Goal: Task Accomplishment & Management: Use online tool/utility

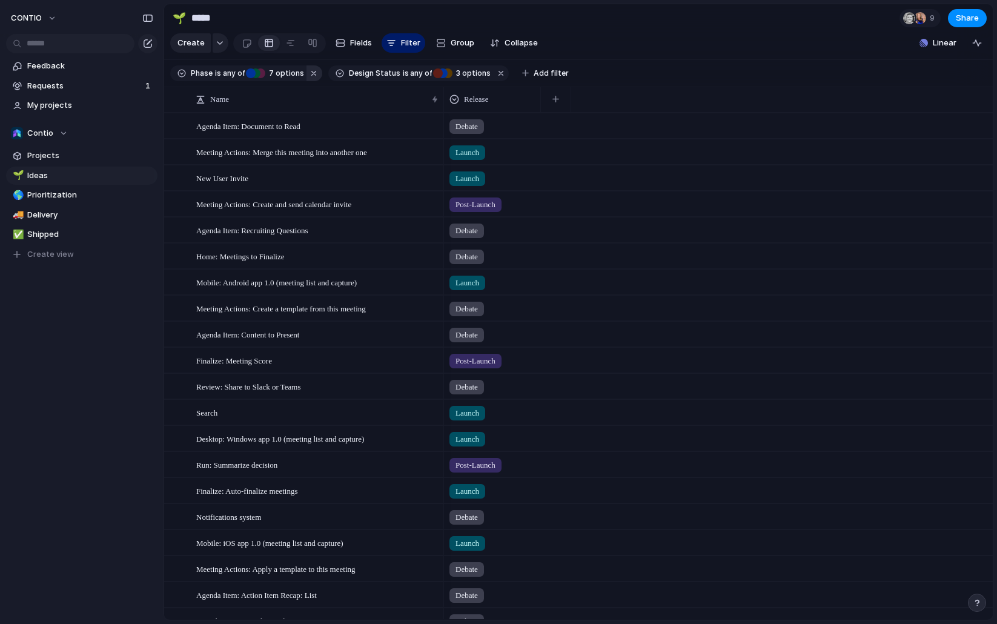
click at [313, 75] on button "button" at bounding box center [314, 73] width 16 height 16
click at [339, 72] on button "button" at bounding box center [344, 73] width 16 height 16
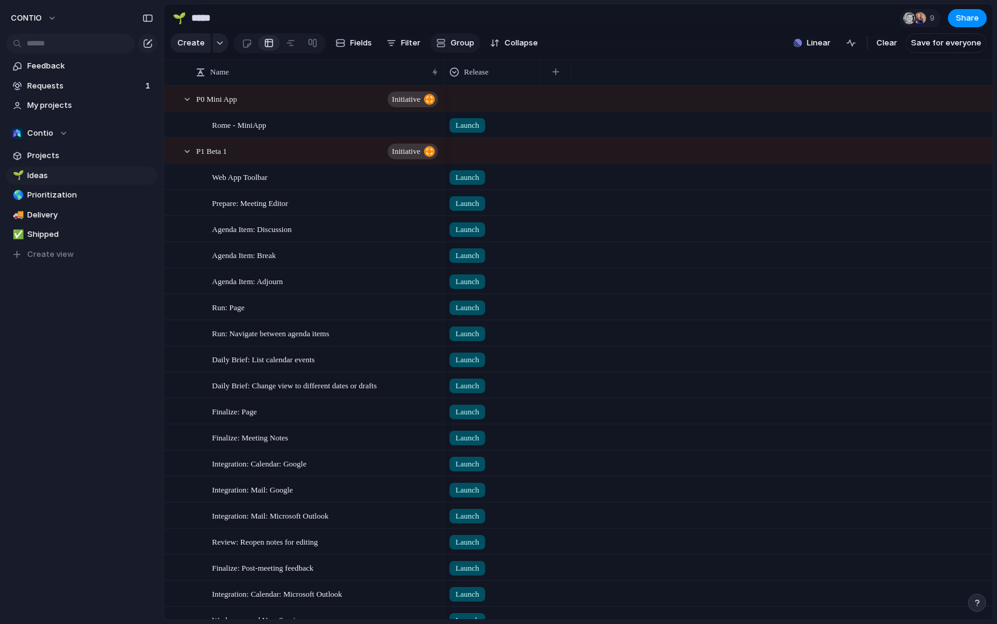
click at [448, 41] on button "Group" at bounding box center [455, 42] width 50 height 19
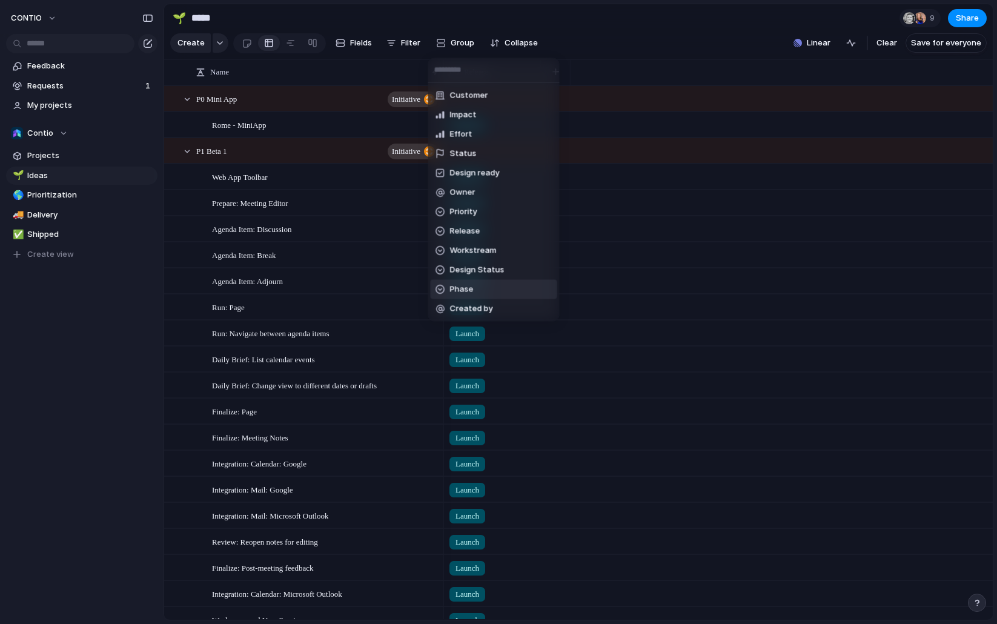
click at [512, 291] on li "Phase" at bounding box center [494, 289] width 127 height 19
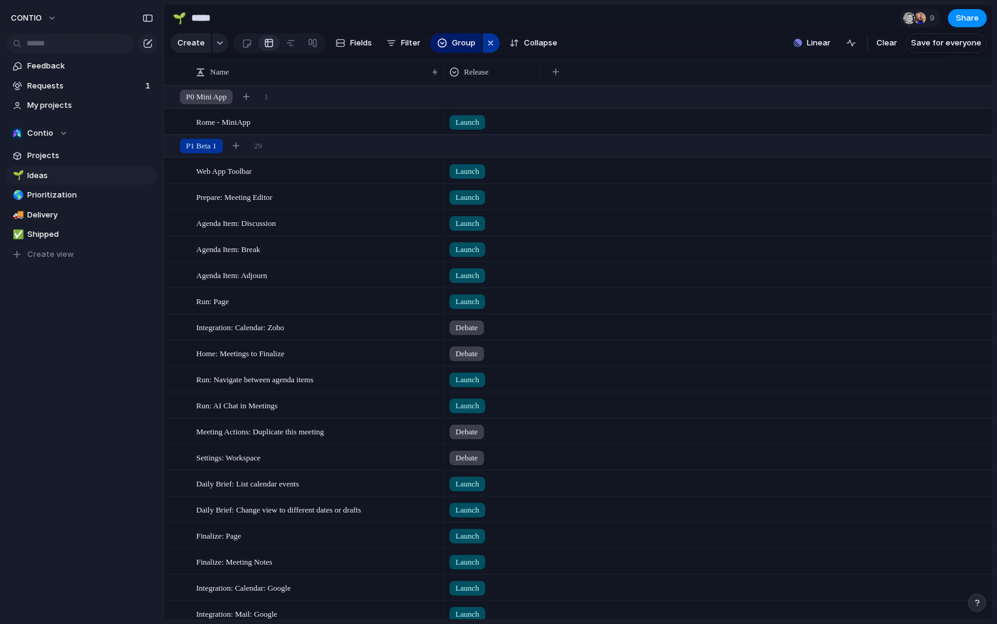
click at [489, 41] on div "button" at bounding box center [491, 43] width 10 height 15
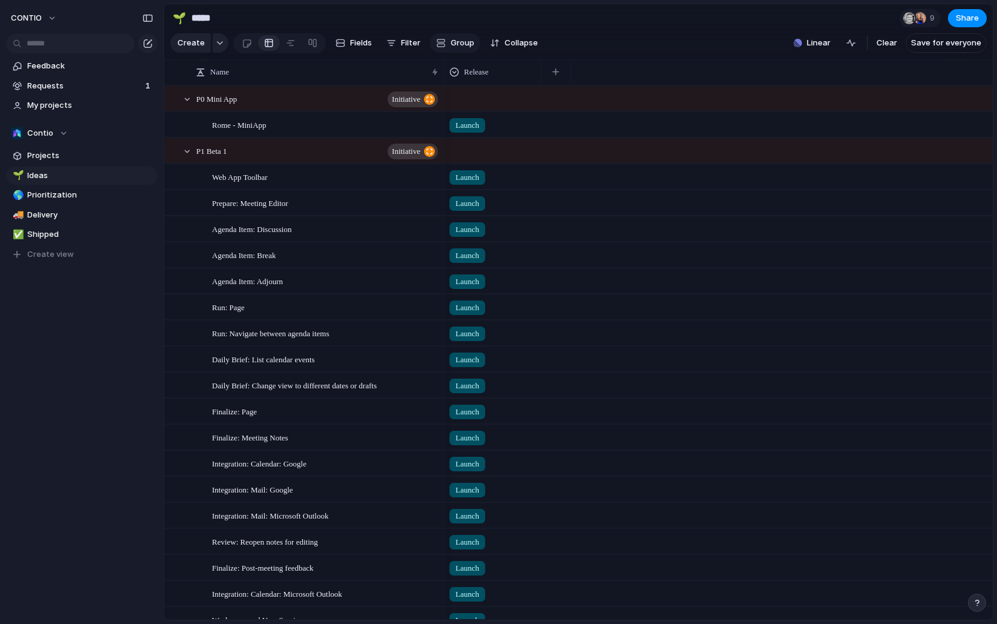
click at [465, 45] on span "Group" at bounding box center [463, 43] width 24 height 12
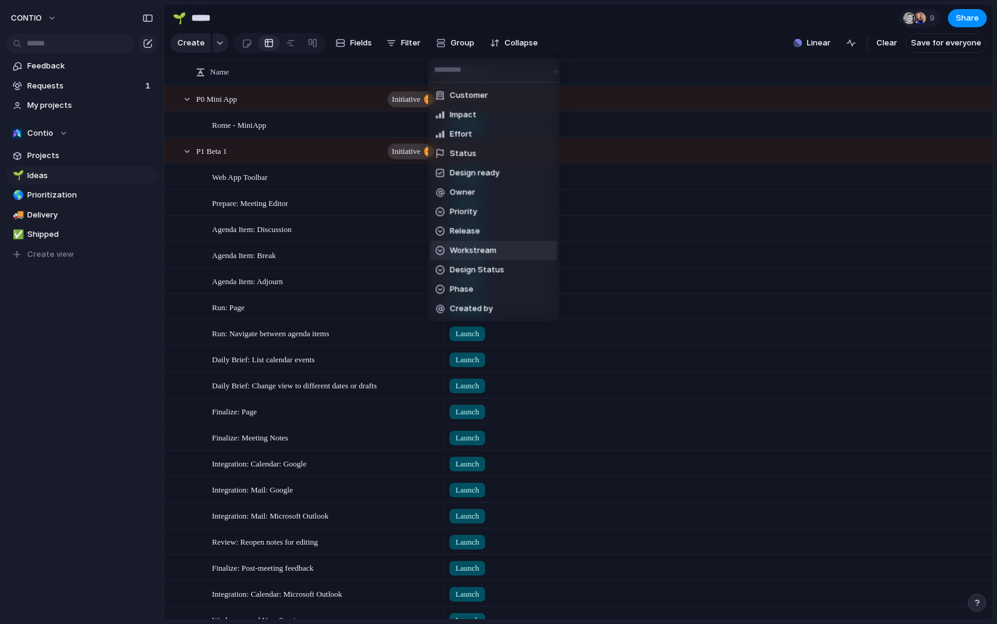
click at [504, 248] on li "Workstream" at bounding box center [494, 250] width 127 height 19
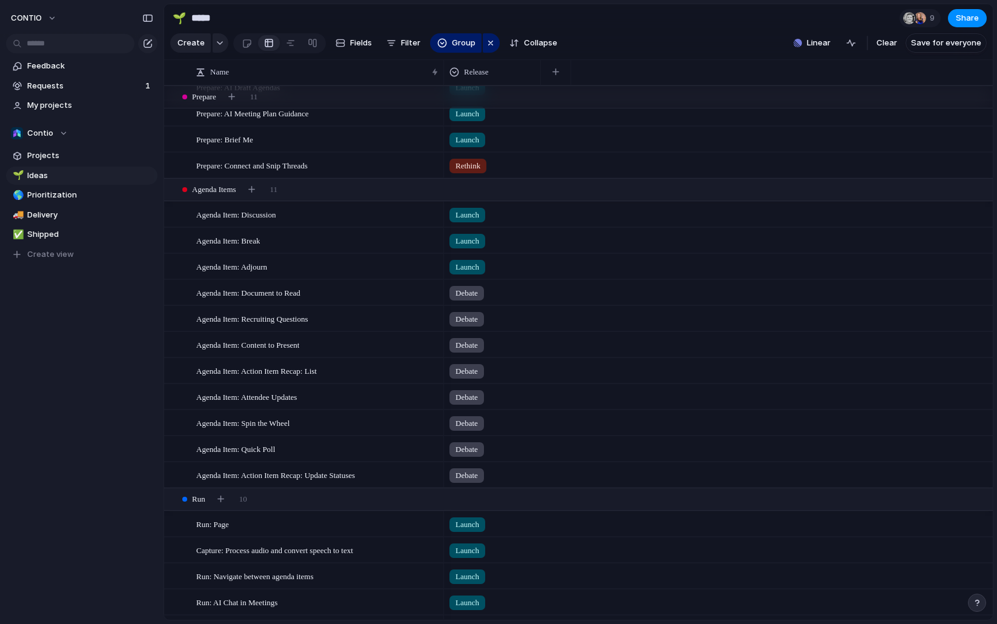
scroll to position [499, 0]
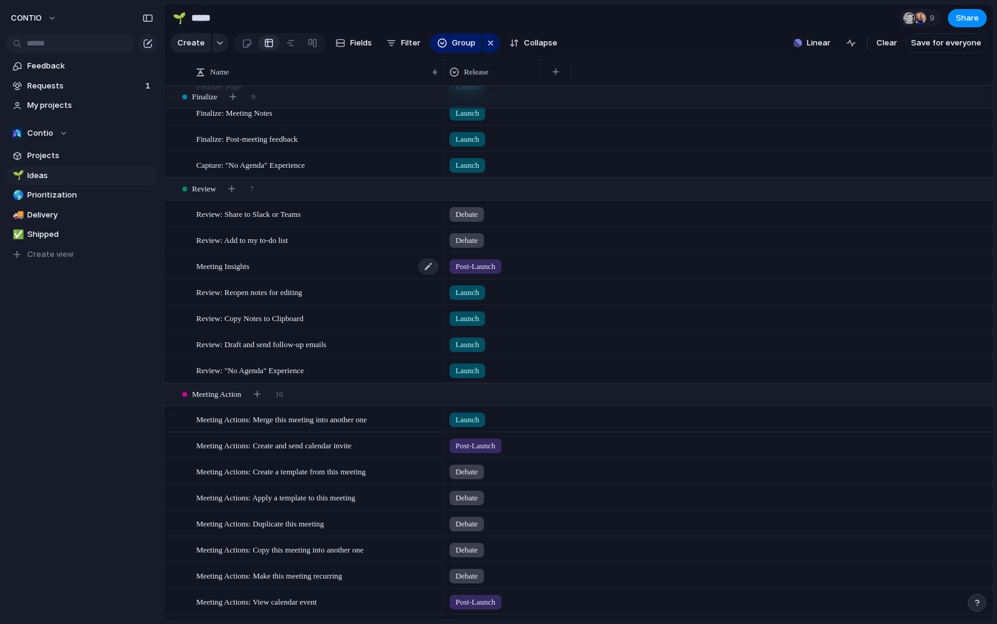
click at [230, 268] on span "Meeting Insights" at bounding box center [222, 266] width 53 height 14
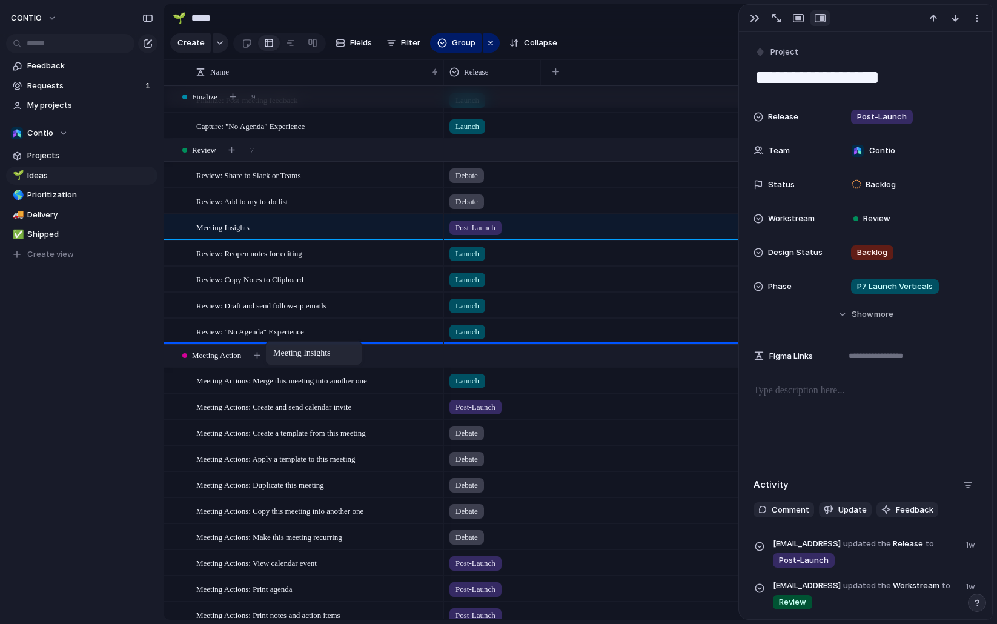
drag, startPoint x: 231, startPoint y: 230, endPoint x: 271, endPoint y: 343, distance: 120.7
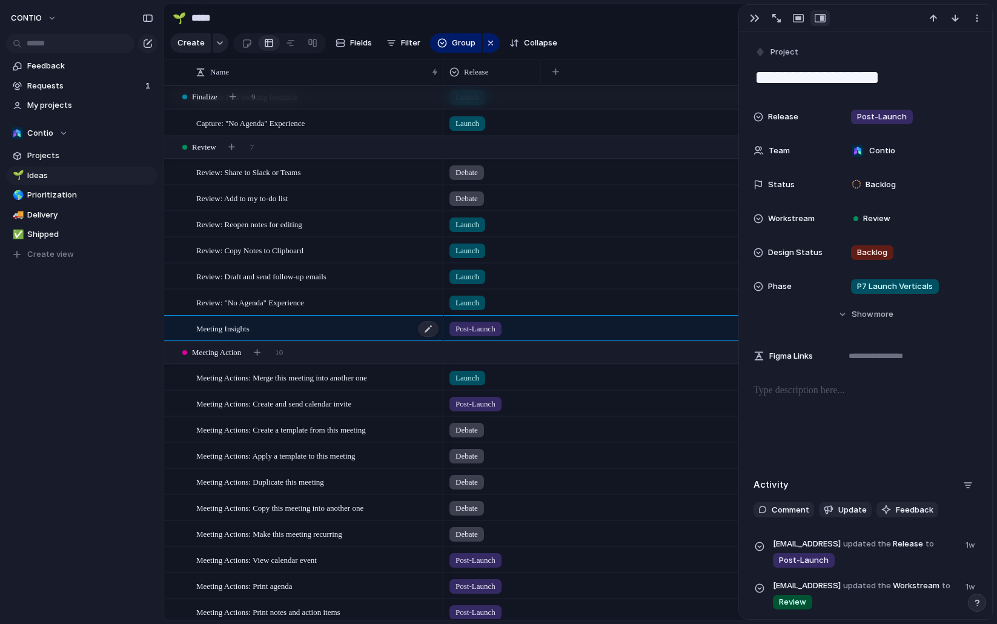
click at [250, 329] on span "Meeting Insights" at bounding box center [222, 328] width 53 height 14
click at [234, 147] on div "button" at bounding box center [231, 147] width 7 height 7
click at [357, 44] on span "Fields" at bounding box center [361, 43] width 22 height 12
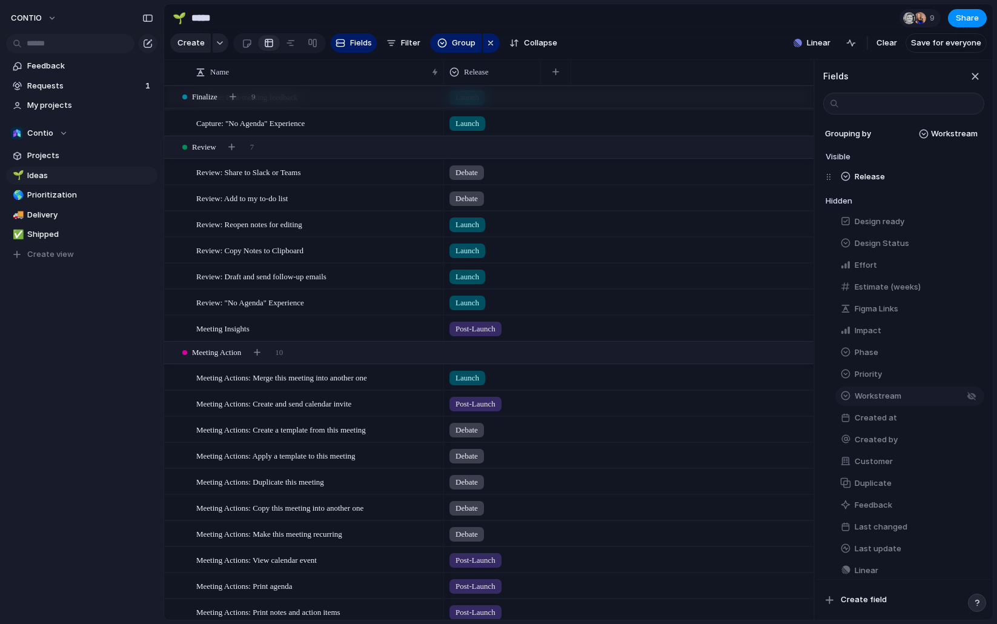
click at [903, 401] on button "Workstream" at bounding box center [909, 395] width 149 height 19
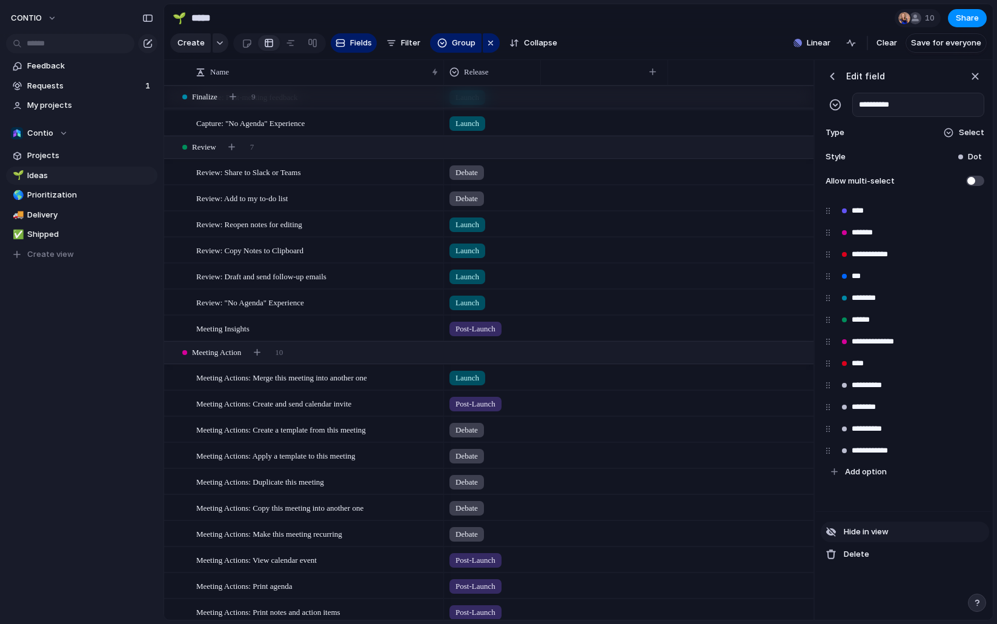
click at [898, 535] on button "Hide in view" at bounding box center [905, 532] width 168 height 21
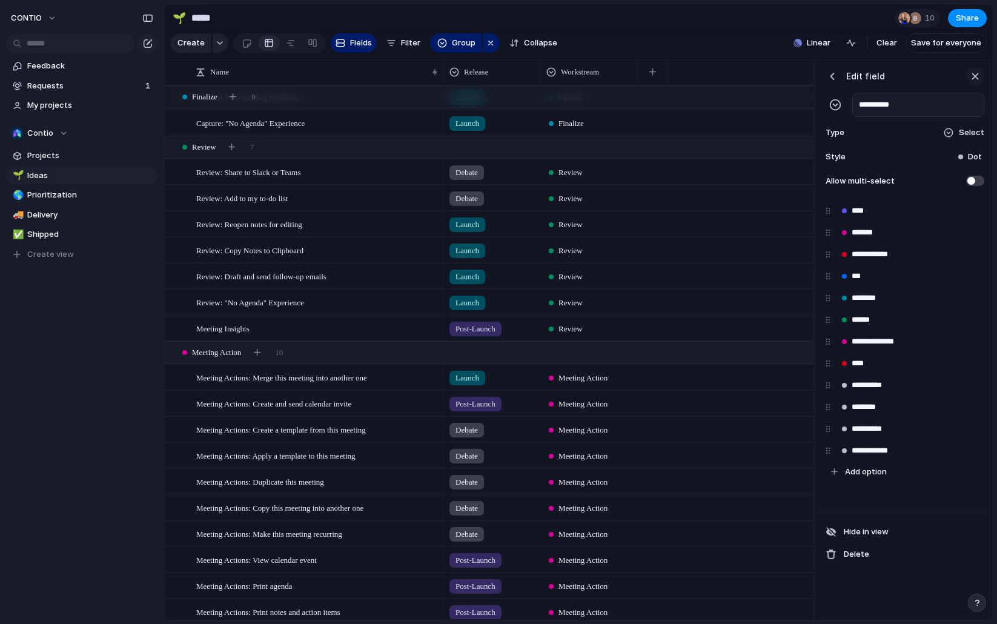
click at [974, 73] on div "button" at bounding box center [975, 76] width 13 height 13
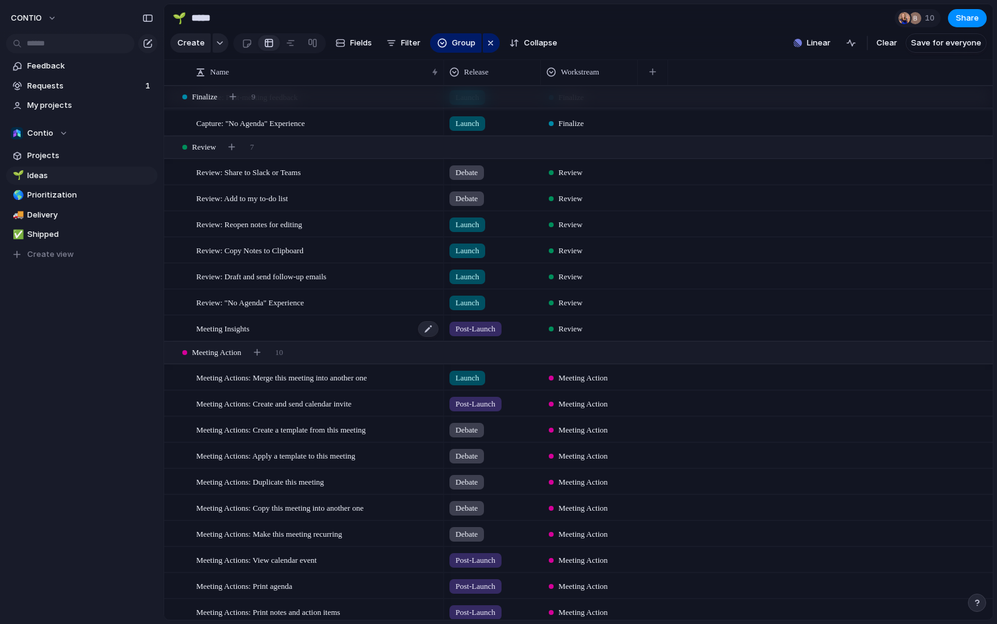
click at [328, 331] on div "Meeting Insights" at bounding box center [318, 328] width 244 height 25
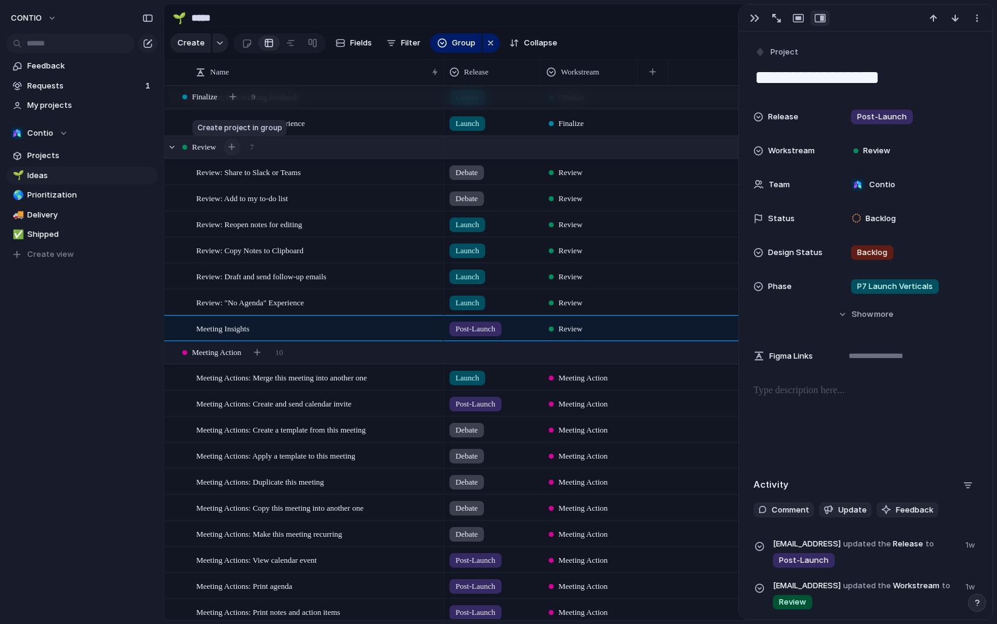
click at [233, 149] on div "button" at bounding box center [231, 147] width 7 height 7
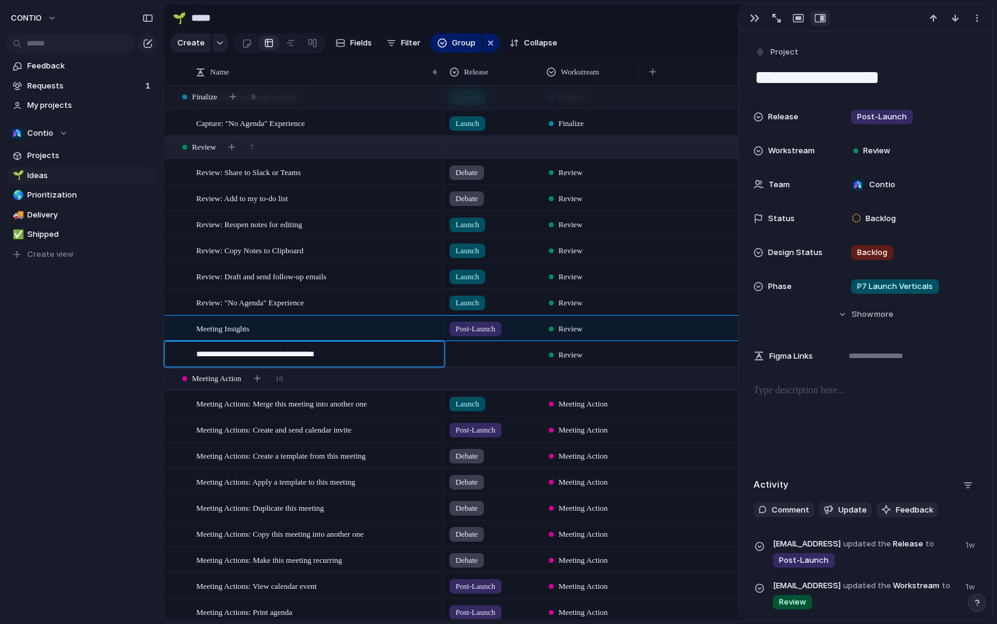
type textarea "**********"
click at [482, 356] on div at bounding box center [493, 352] width 96 height 20
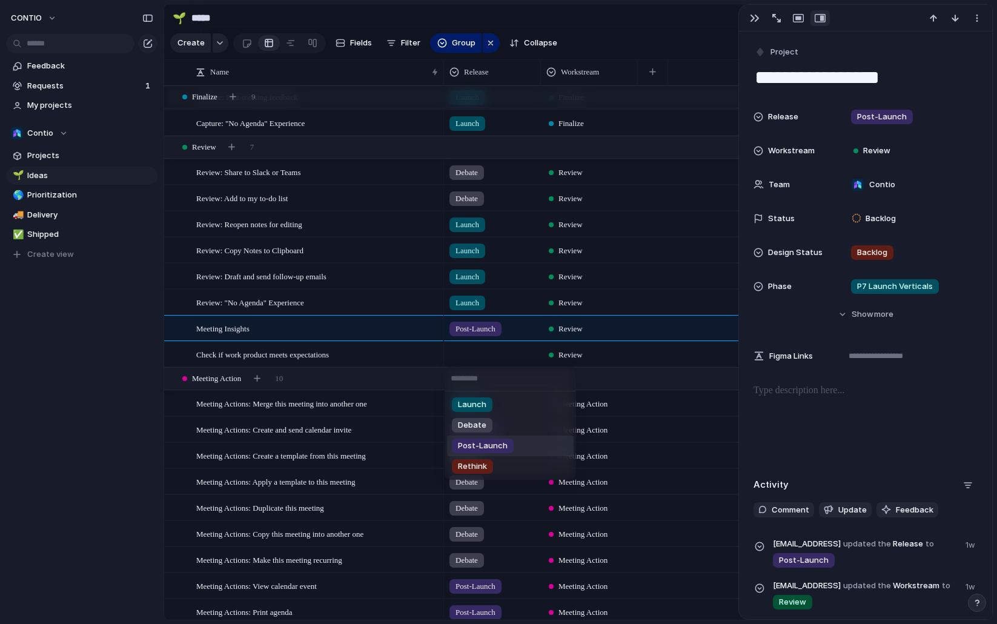
click at [499, 442] on span "Post-Launch" at bounding box center [483, 446] width 50 height 12
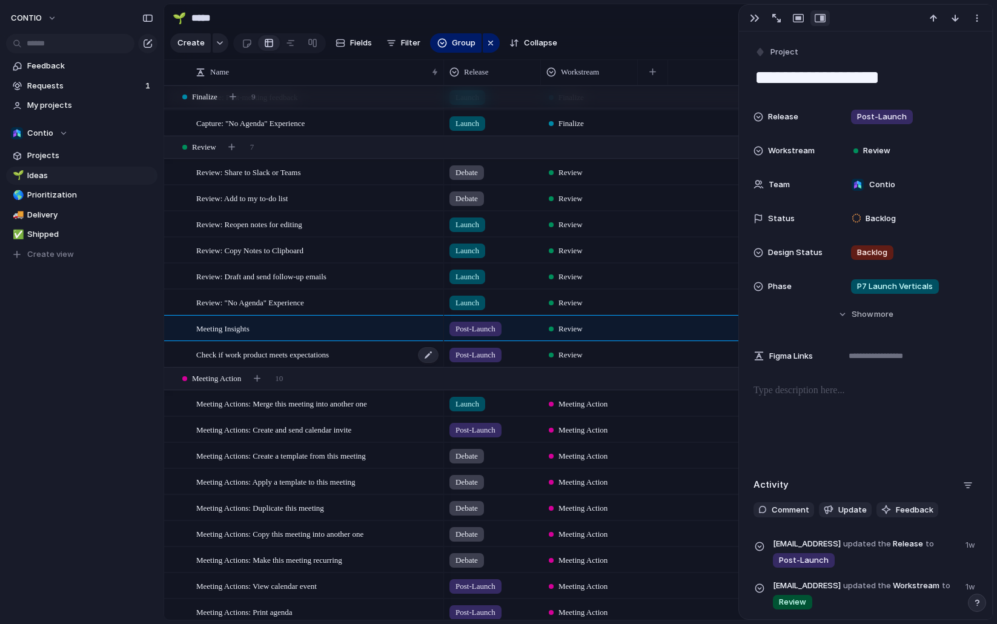
click at [373, 356] on div "Check if work product meets expectations" at bounding box center [318, 354] width 244 height 25
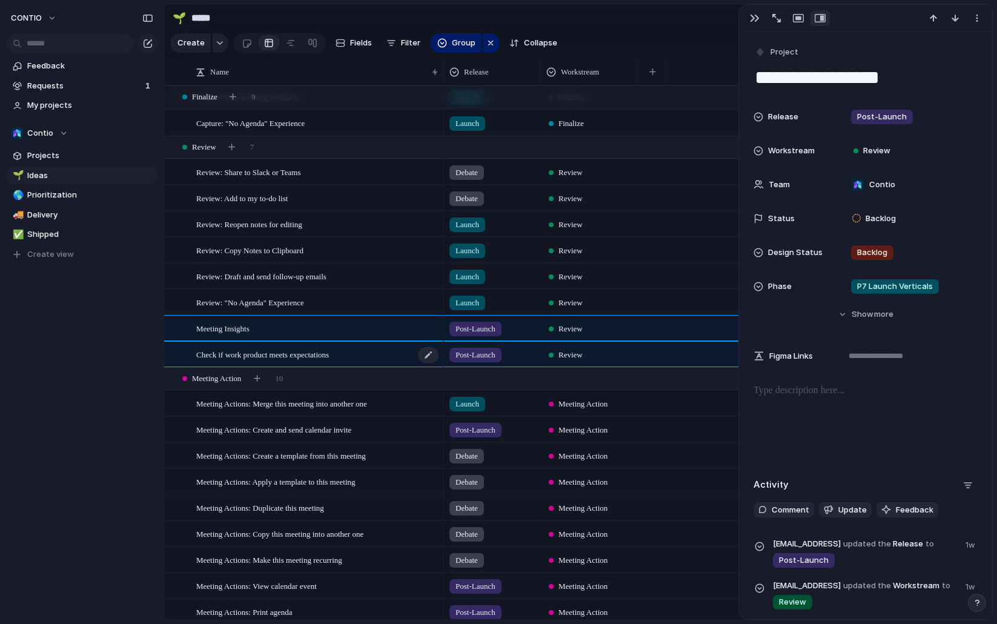
type textarea "**********"
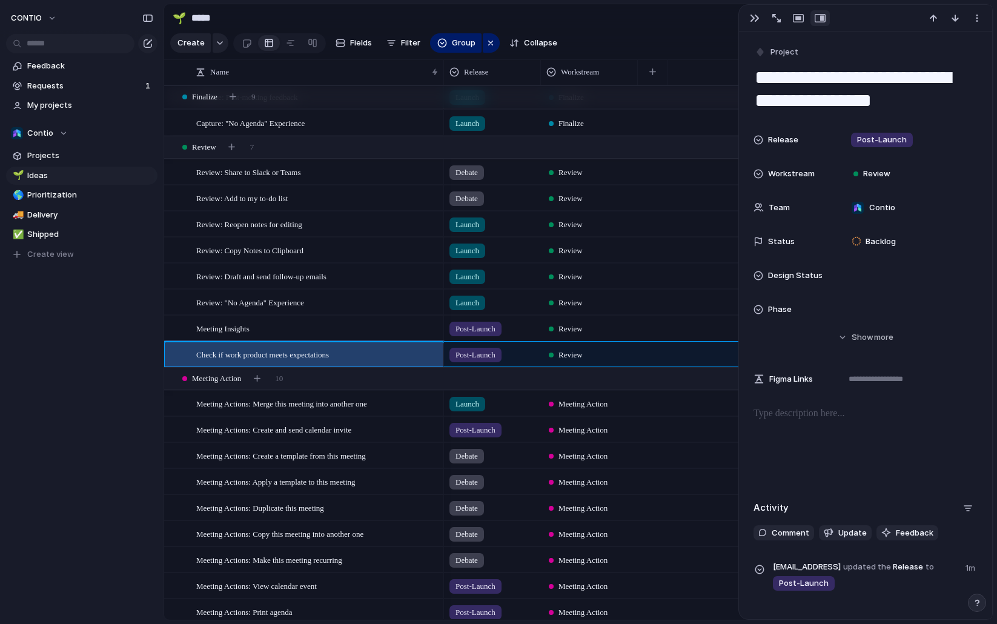
click at [812, 423] on div at bounding box center [866, 445] width 224 height 78
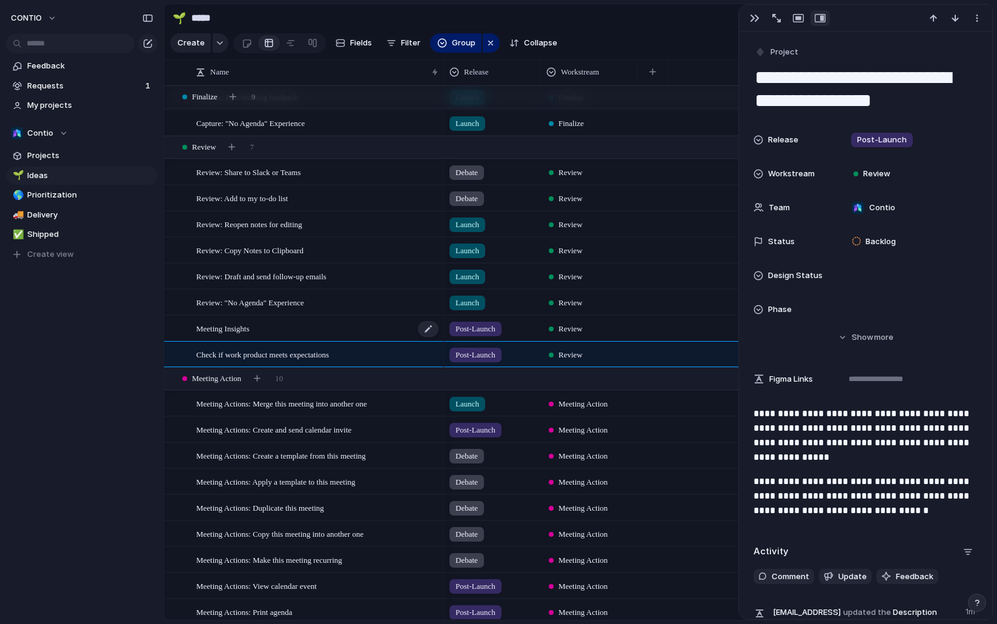
click at [236, 330] on span "Meeting Insights" at bounding box center [222, 328] width 53 height 14
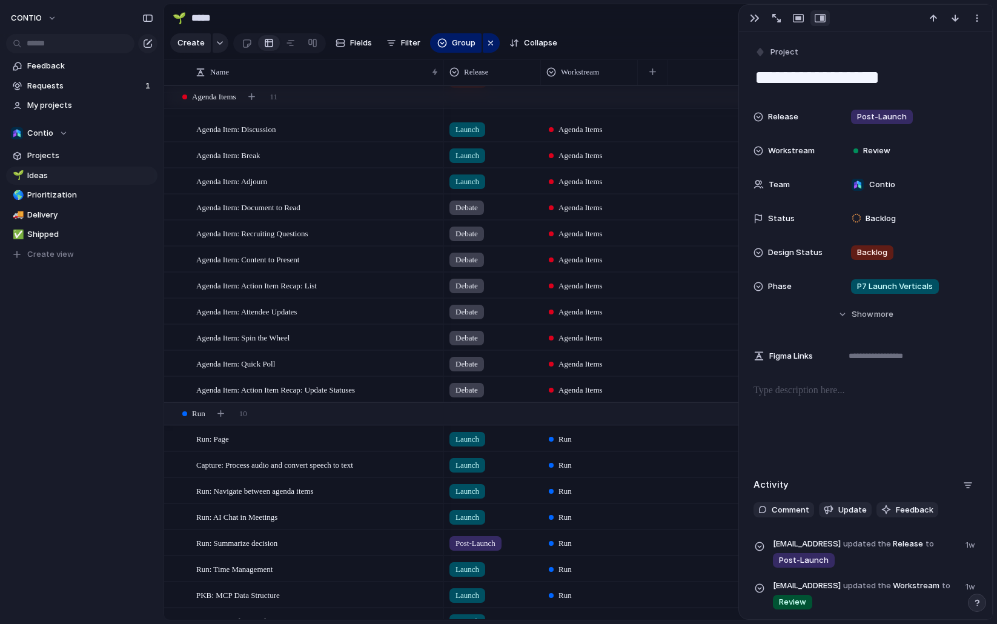
scroll to position [449, 0]
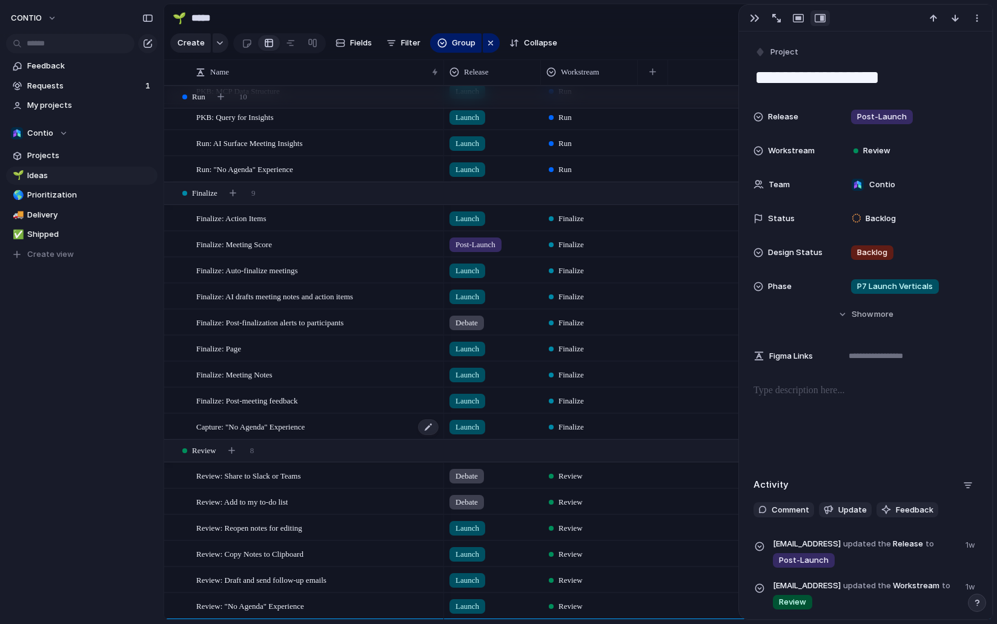
click at [220, 425] on span "Capture: "No Agenda" Experience" at bounding box center [250, 426] width 108 height 14
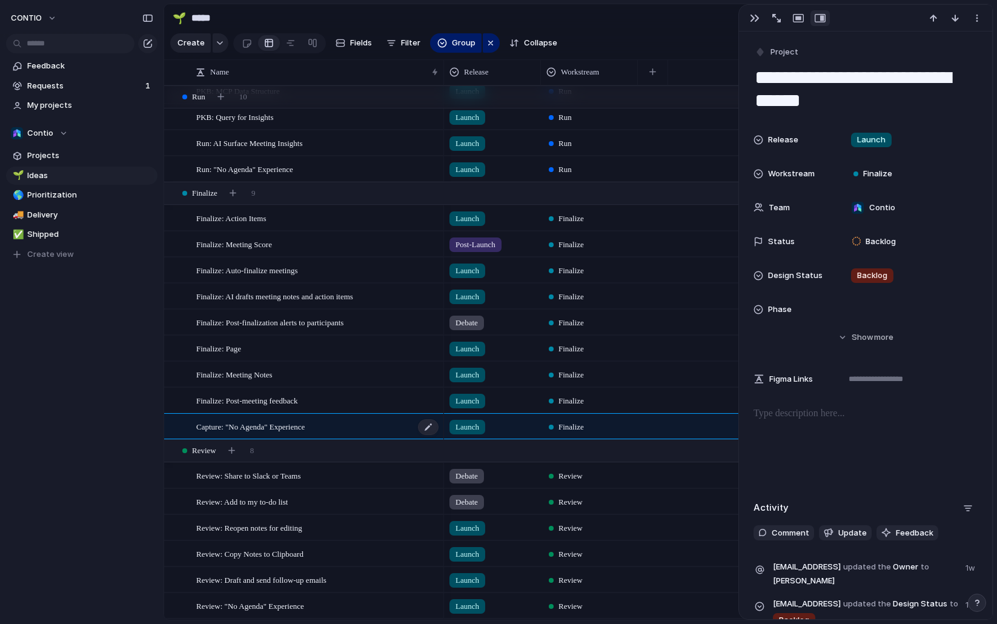
click at [211, 426] on span "Capture: "No Agenda" Experience" at bounding box center [250, 426] width 108 height 14
click at [209, 426] on textarea "**********" at bounding box center [315, 427] width 239 height 15
click at [210, 426] on textarea "**********" at bounding box center [315, 427] width 239 height 15
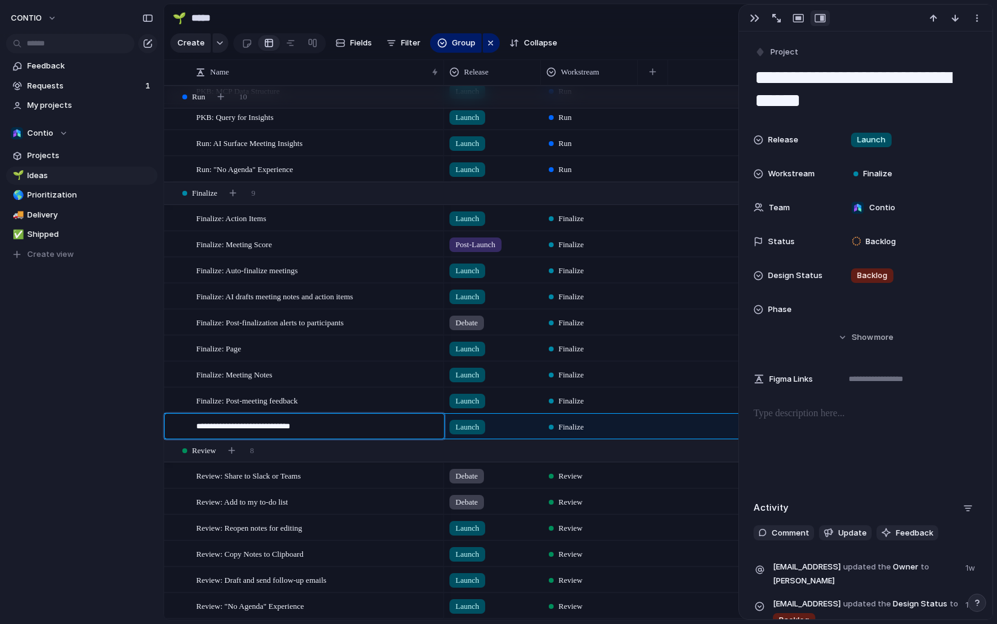
click at [210, 426] on textarea "**********" at bounding box center [315, 427] width 239 height 15
type textarea "**********"
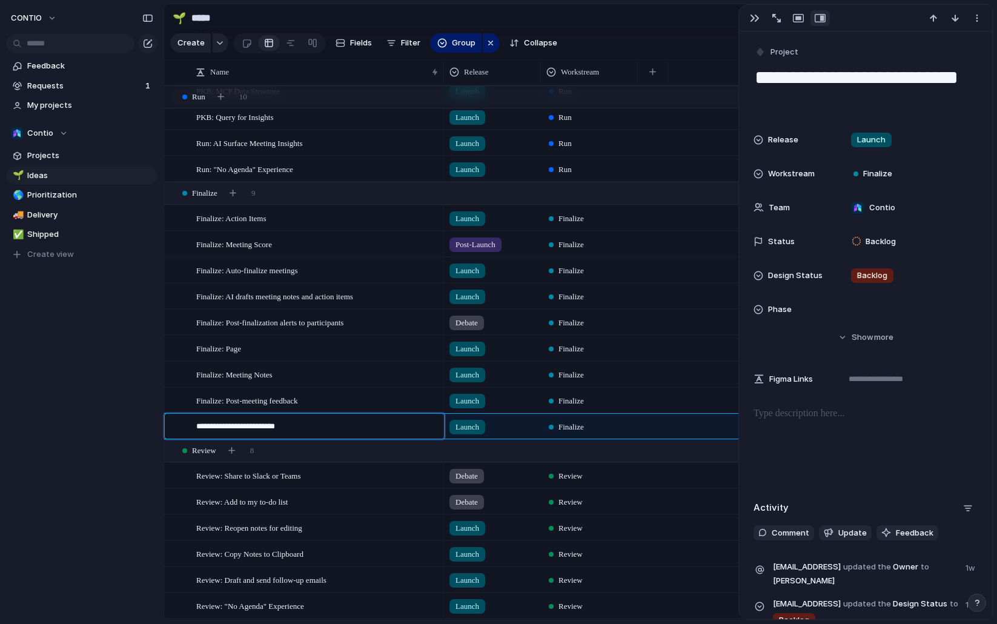
type textarea "**********"
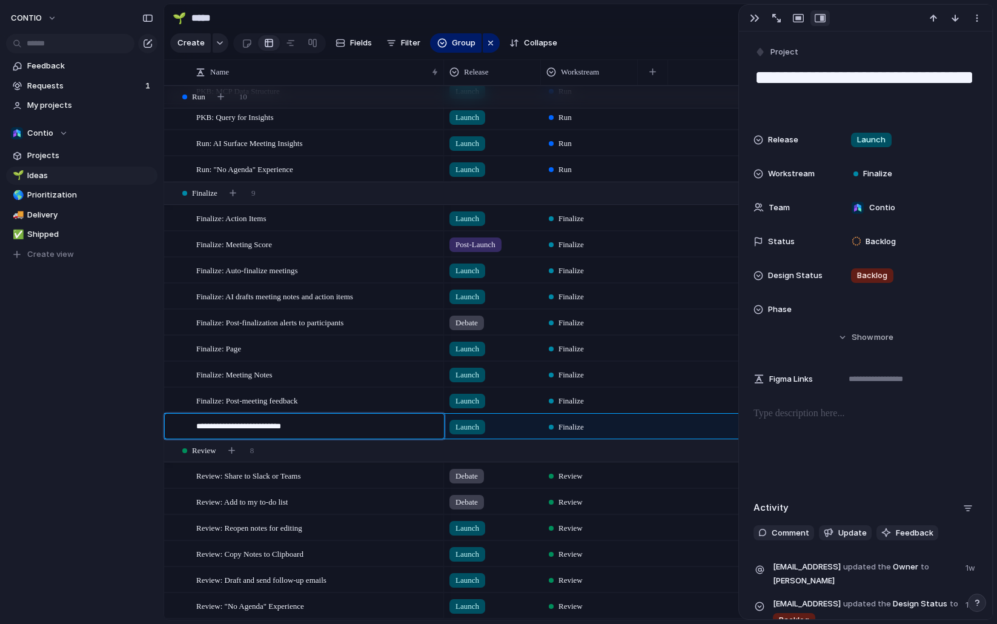
type textarea "**********"
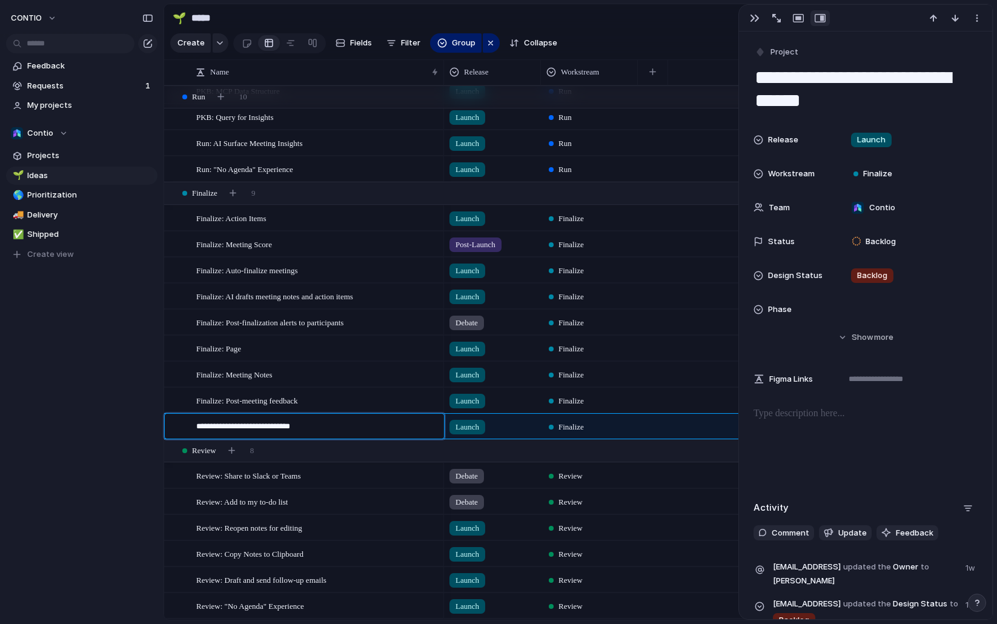
type textarea "**********"
click at [242, 334] on div "Finalize: Post-finalization alerts to participants" at bounding box center [304, 323] width 280 height 26
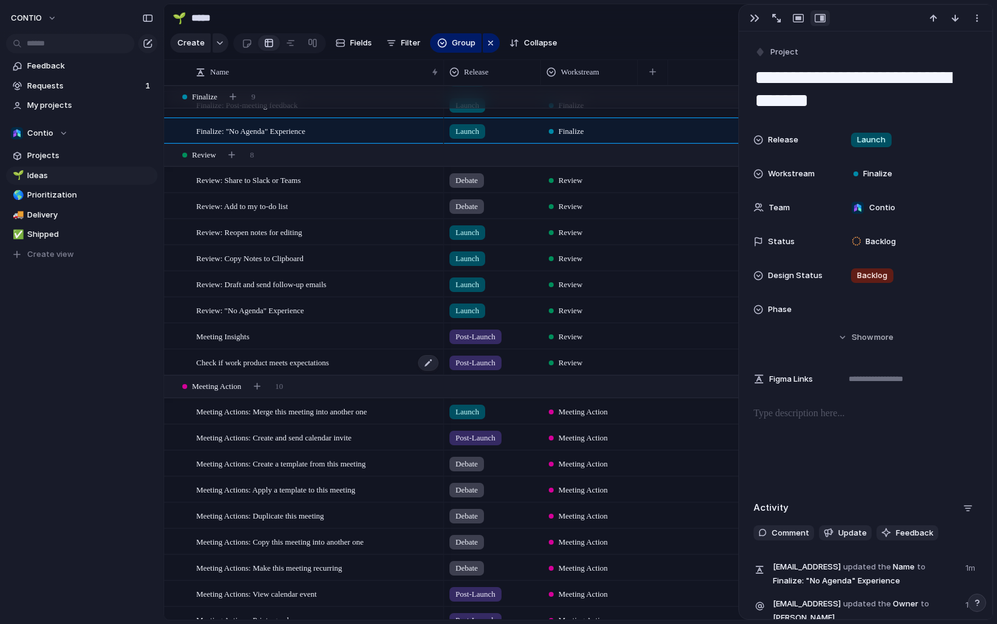
click at [282, 357] on span "Check if work product meets expectations" at bounding box center [262, 362] width 133 height 14
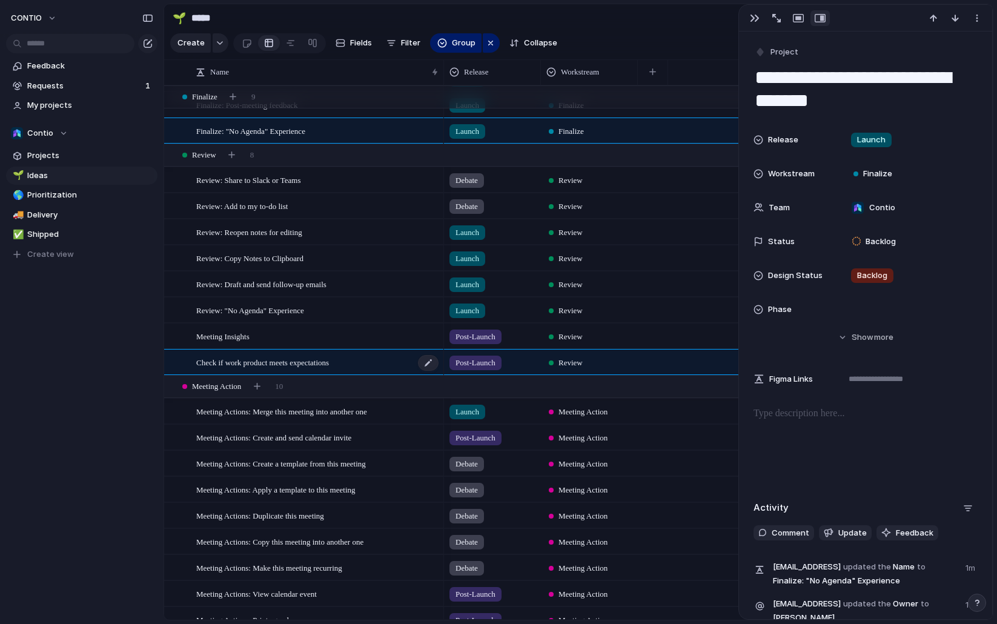
type textarea "**********"
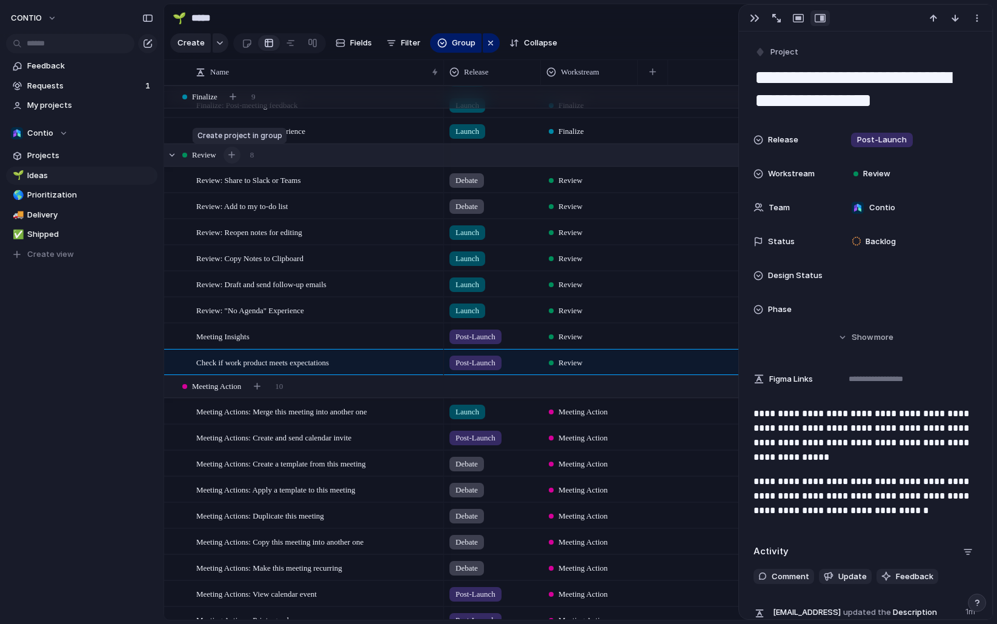
click at [235, 155] on div "button" at bounding box center [231, 154] width 7 height 7
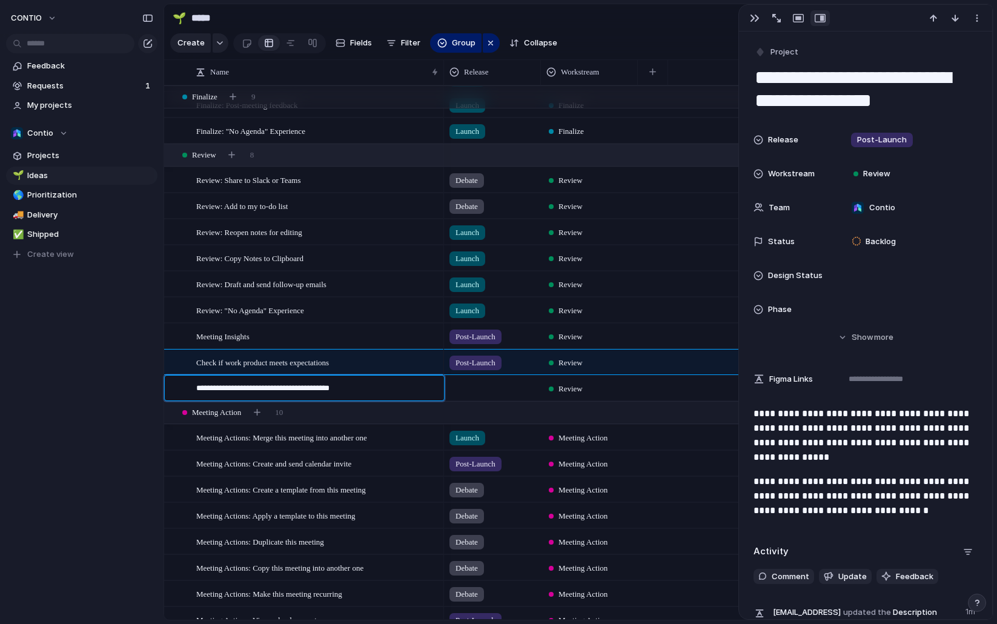
type textarea "**********"
click at [479, 391] on div at bounding box center [493, 386] width 96 height 20
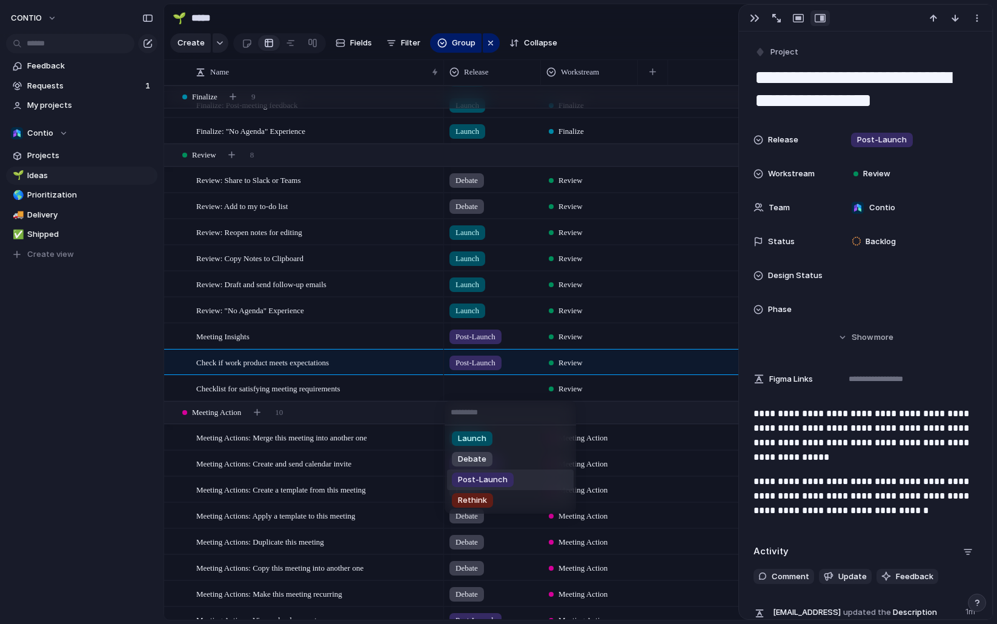
click at [497, 488] on li "Post-Launch" at bounding box center [510, 479] width 127 height 21
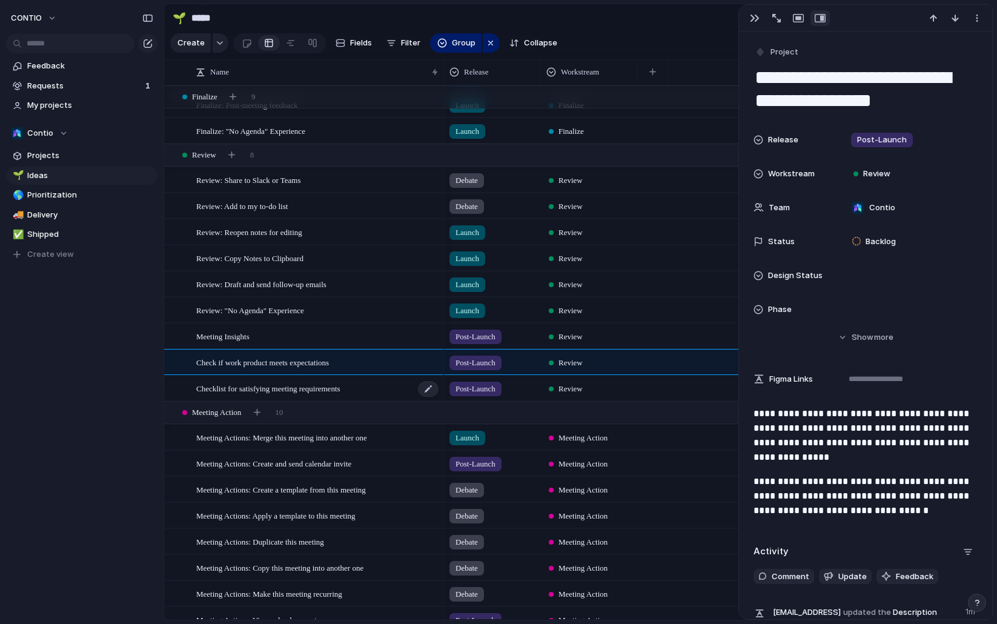
click at [295, 385] on span "Checklist for satisfying meeting requirements" at bounding box center [268, 388] width 144 height 14
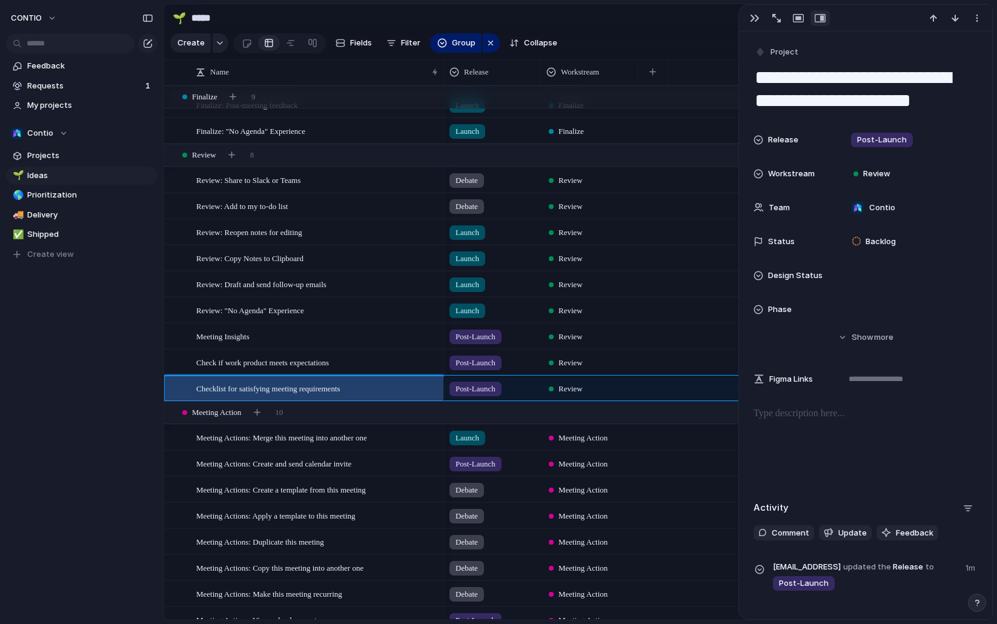
click at [798, 417] on p at bounding box center [866, 413] width 224 height 15
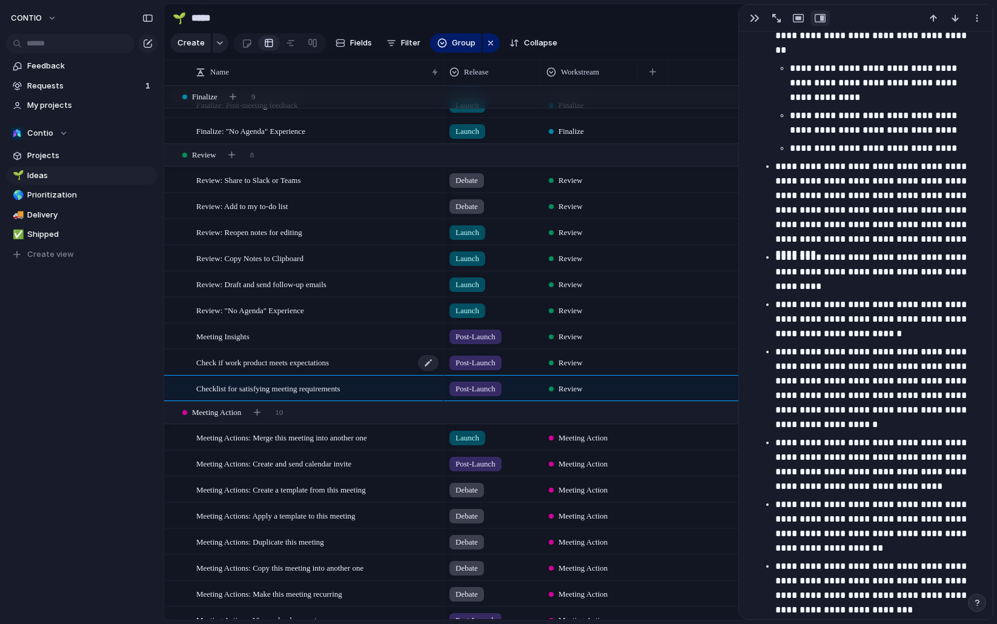
click at [257, 366] on span "Check if work product meets expectations" at bounding box center [262, 362] width 133 height 14
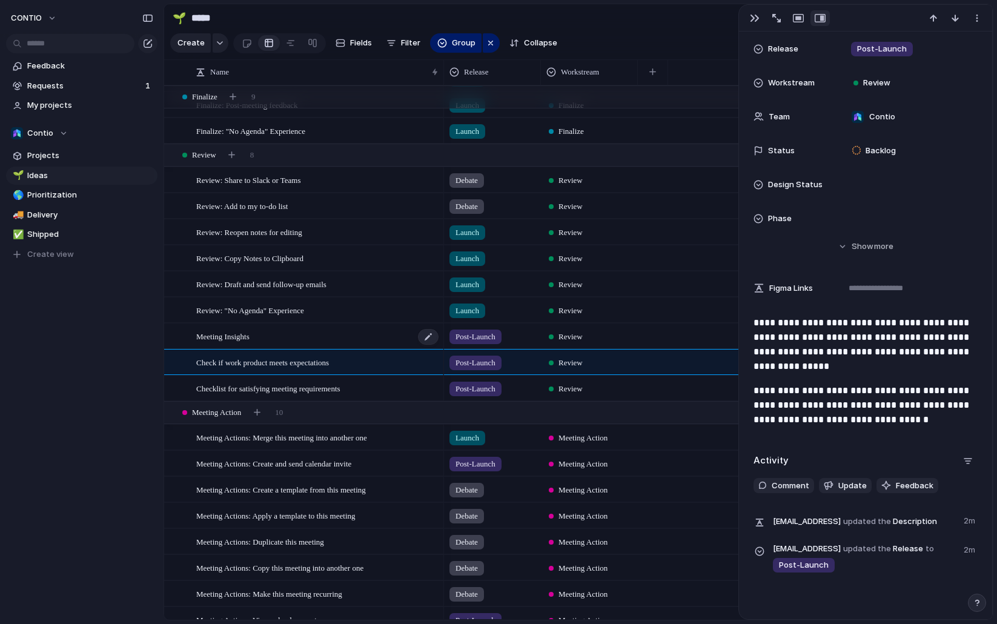
click at [271, 343] on div "Meeting Insights" at bounding box center [318, 336] width 244 height 25
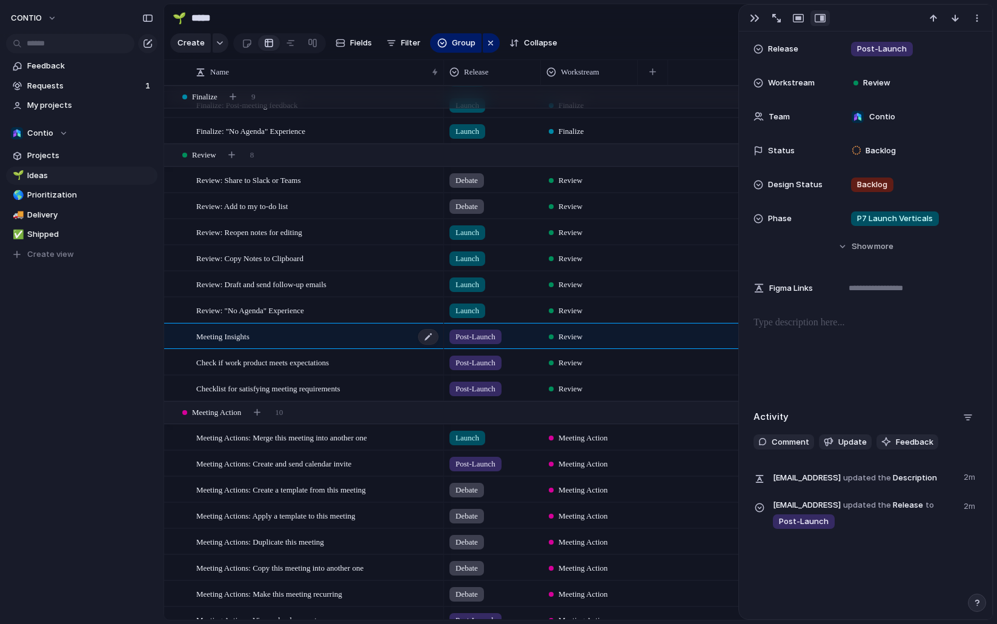
scroll to position [53, 0]
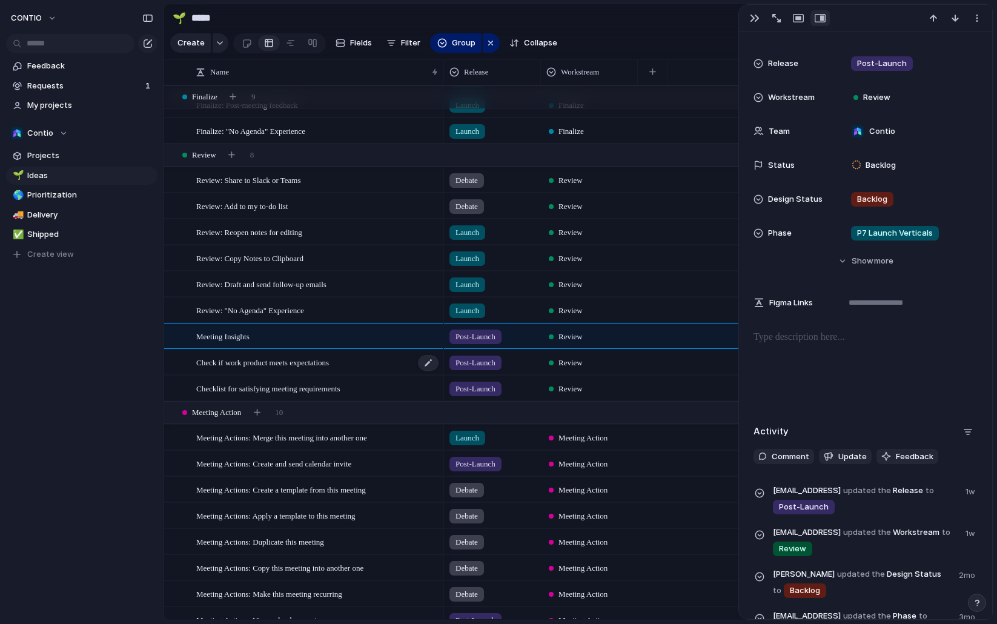
click at [285, 357] on span "Check if work product meets expectations" at bounding box center [262, 362] width 133 height 14
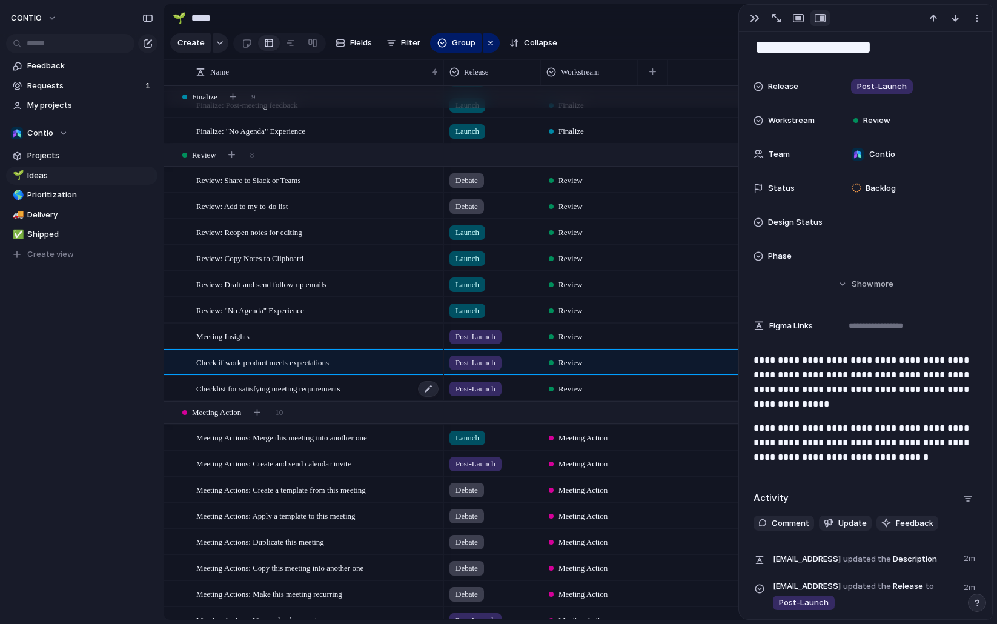
click at [340, 393] on span "Checklist for satisfying meeting requirements" at bounding box center [268, 388] width 144 height 14
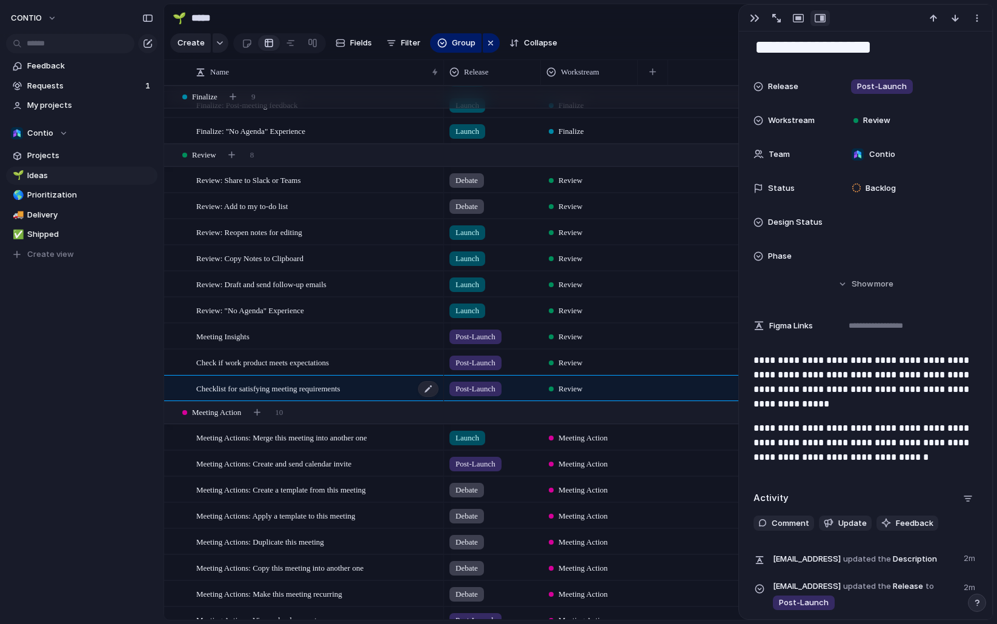
type textarea "**********"
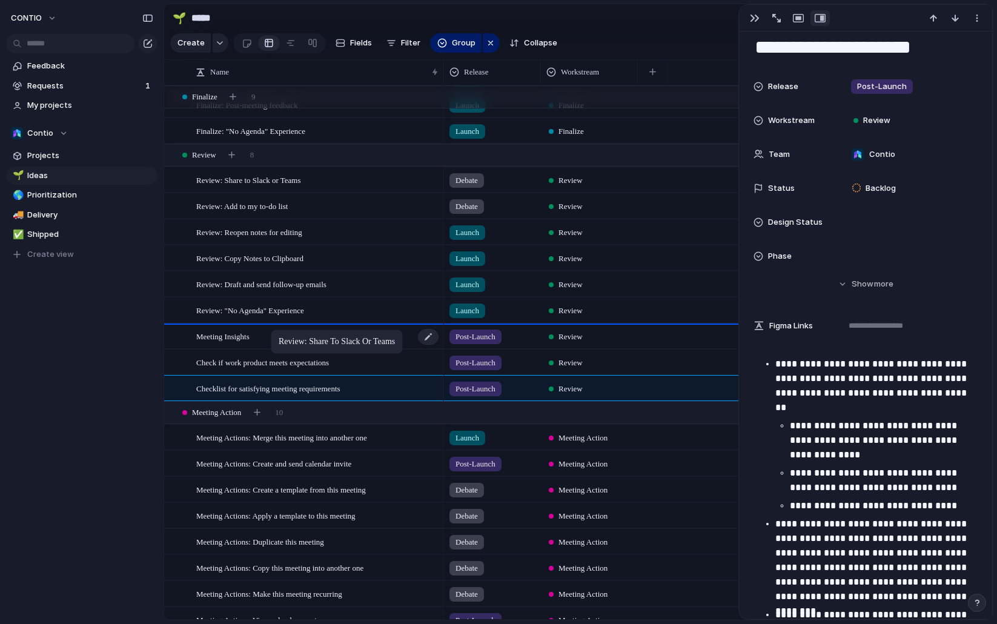
drag, startPoint x: 239, startPoint y: 182, endPoint x: 277, endPoint y: 332, distance: 154.4
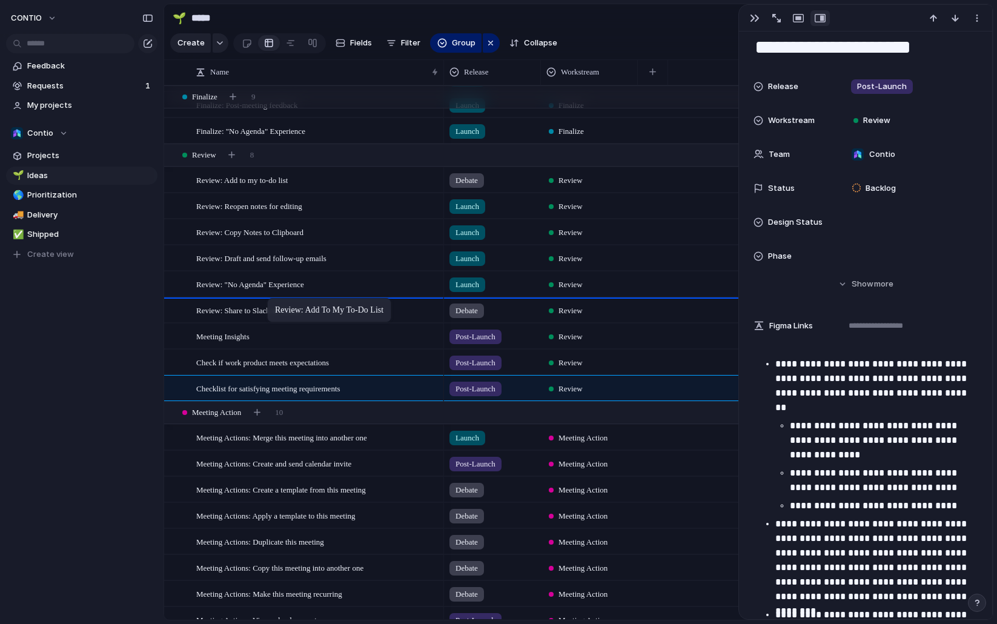
drag, startPoint x: 253, startPoint y: 182, endPoint x: 273, endPoint y: 300, distance: 120.4
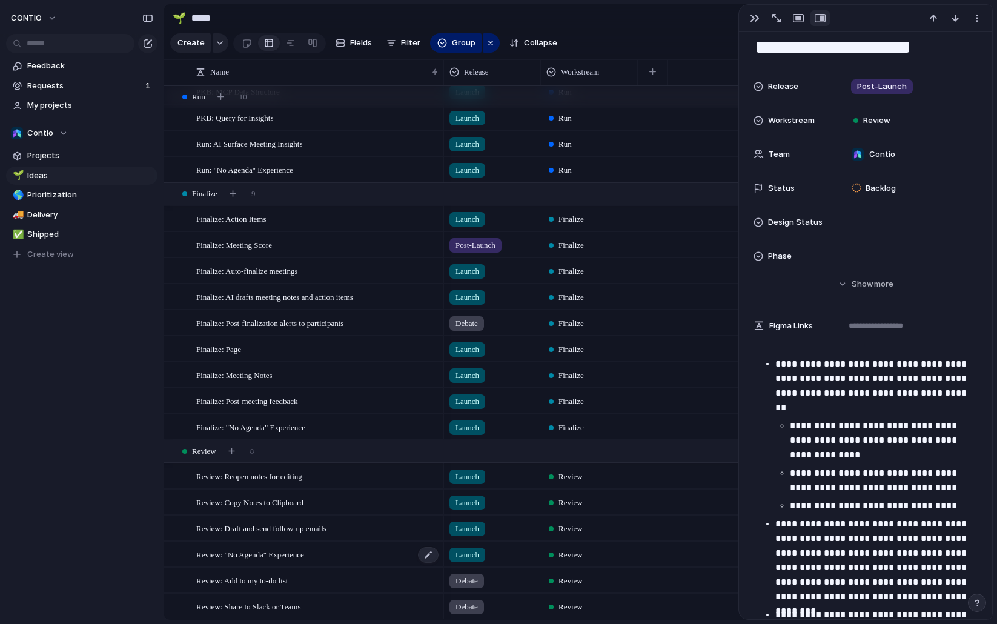
scroll to position [1035, 0]
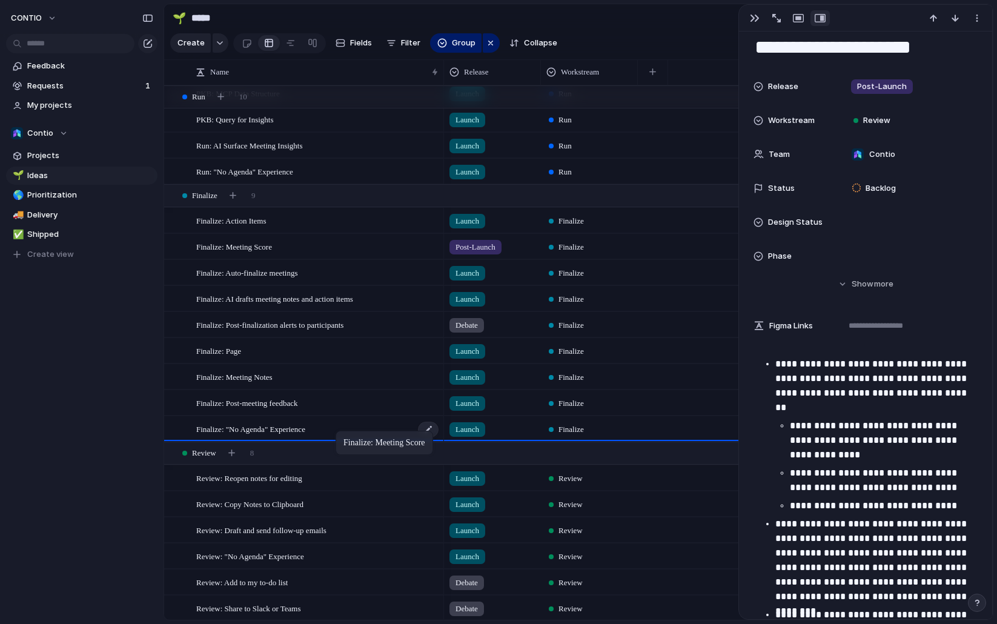
drag, startPoint x: 282, startPoint y: 245, endPoint x: 341, endPoint y: 433, distance: 197.5
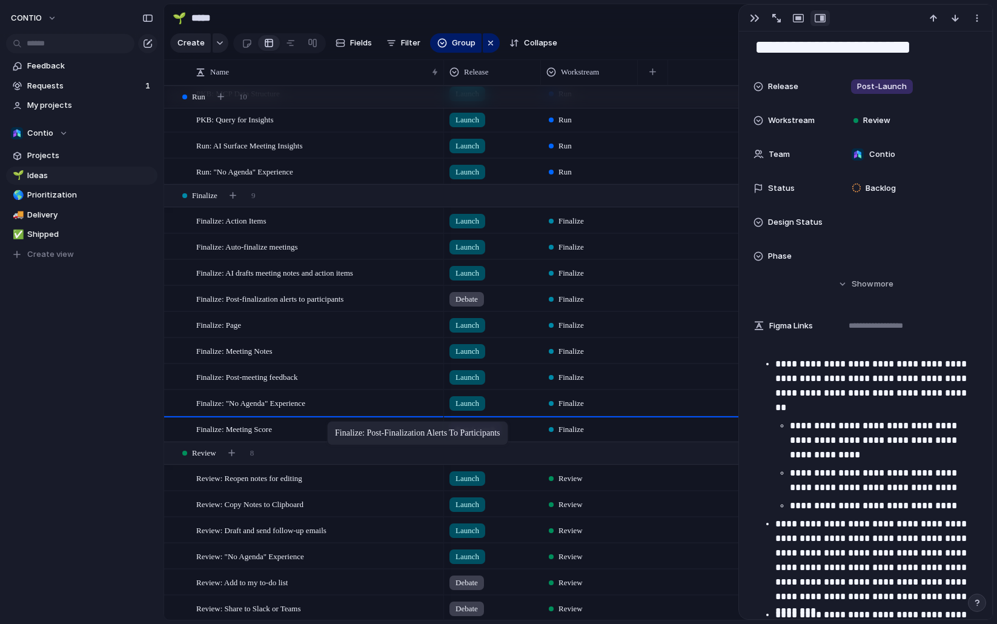
drag, startPoint x: 300, startPoint y: 300, endPoint x: 333, endPoint y: 423, distance: 127.2
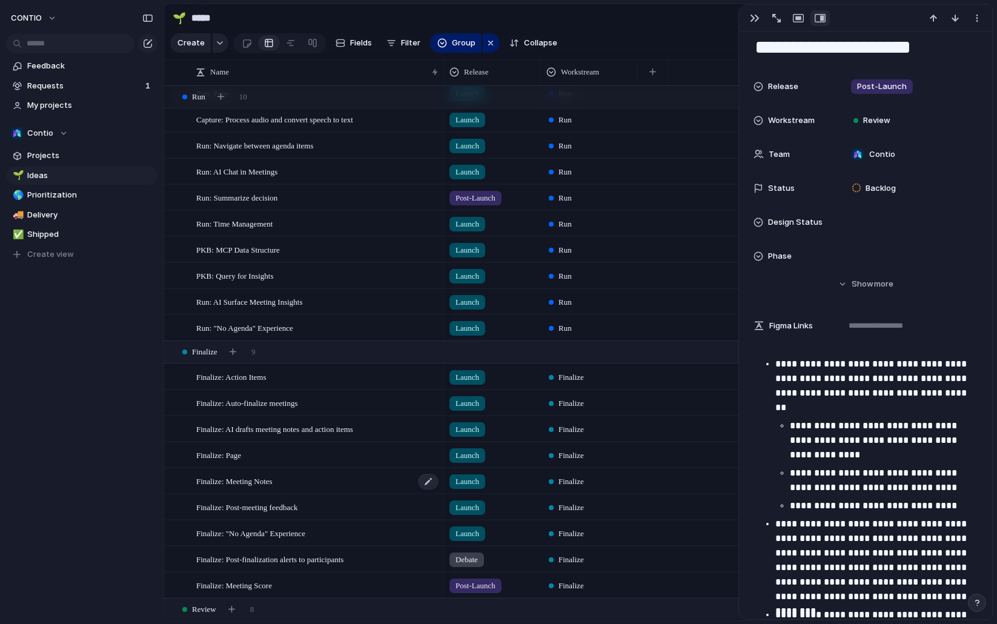
scroll to position [822, 0]
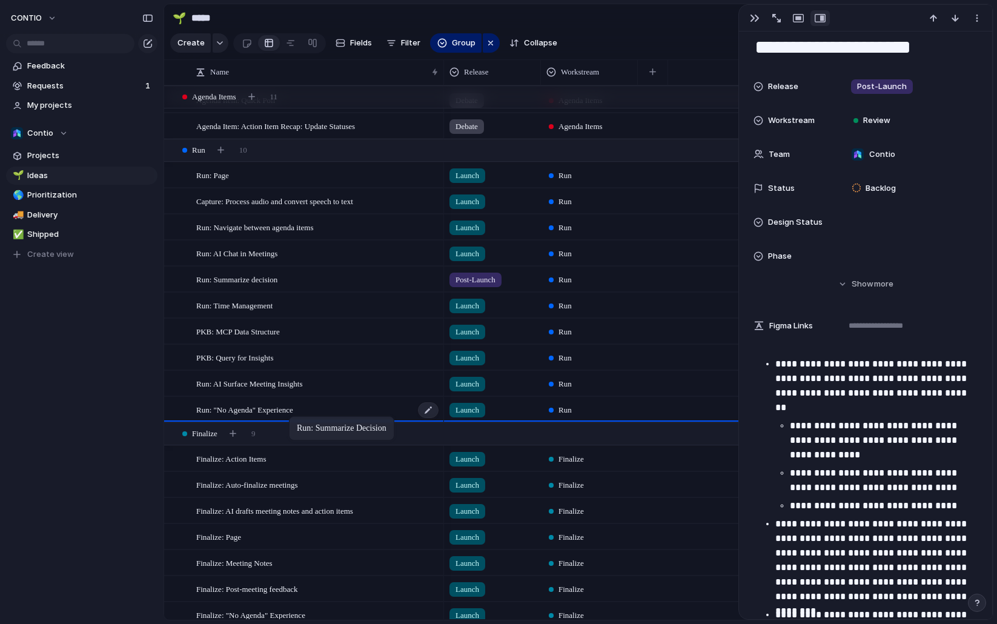
drag, startPoint x: 247, startPoint y: 280, endPoint x: 294, endPoint y: 416, distance: 143.5
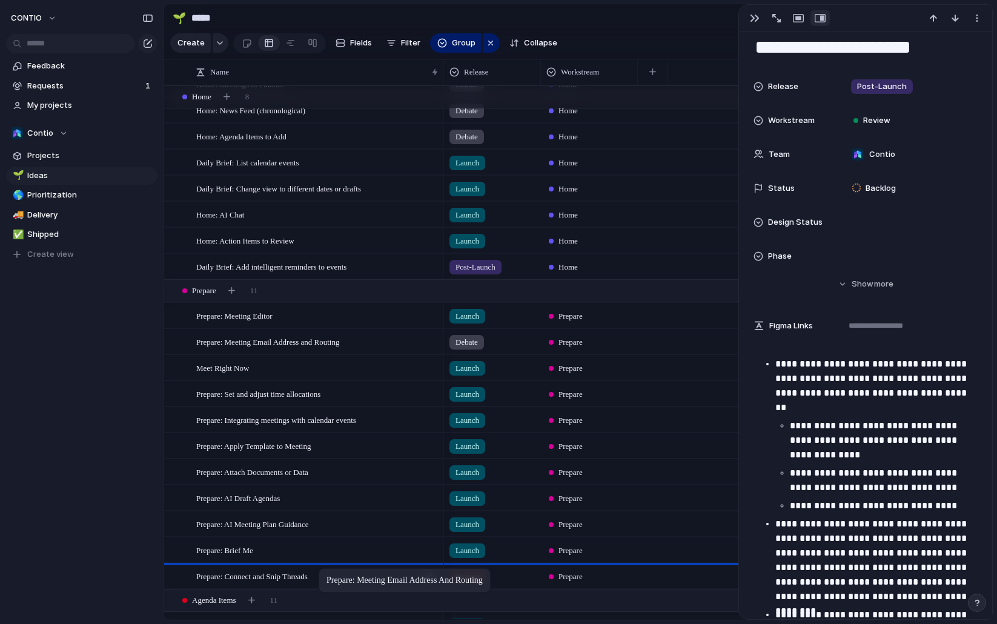
drag, startPoint x: 285, startPoint y: 343, endPoint x: 326, endPoint y: 571, distance: 231.4
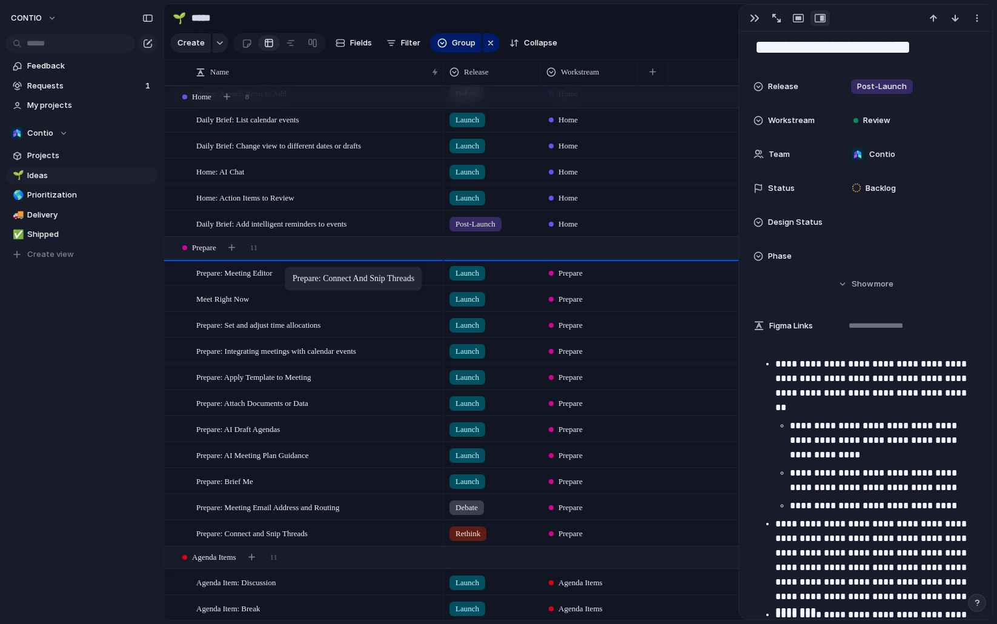
drag, startPoint x: 292, startPoint y: 533, endPoint x: 291, endPoint y: 269, distance: 264.1
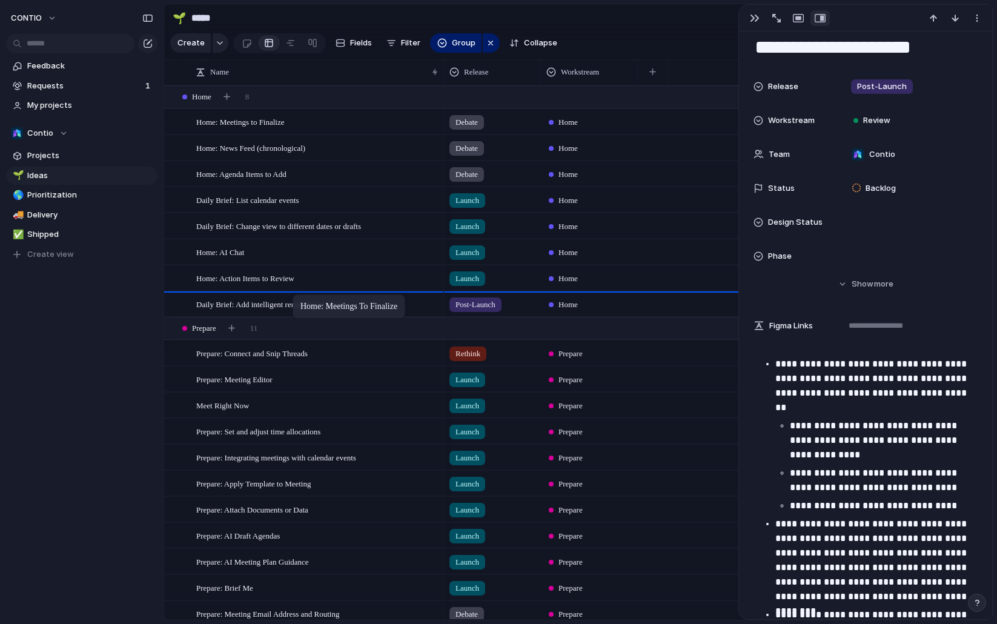
drag, startPoint x: 285, startPoint y: 124, endPoint x: 299, endPoint y: 297, distance: 173.1
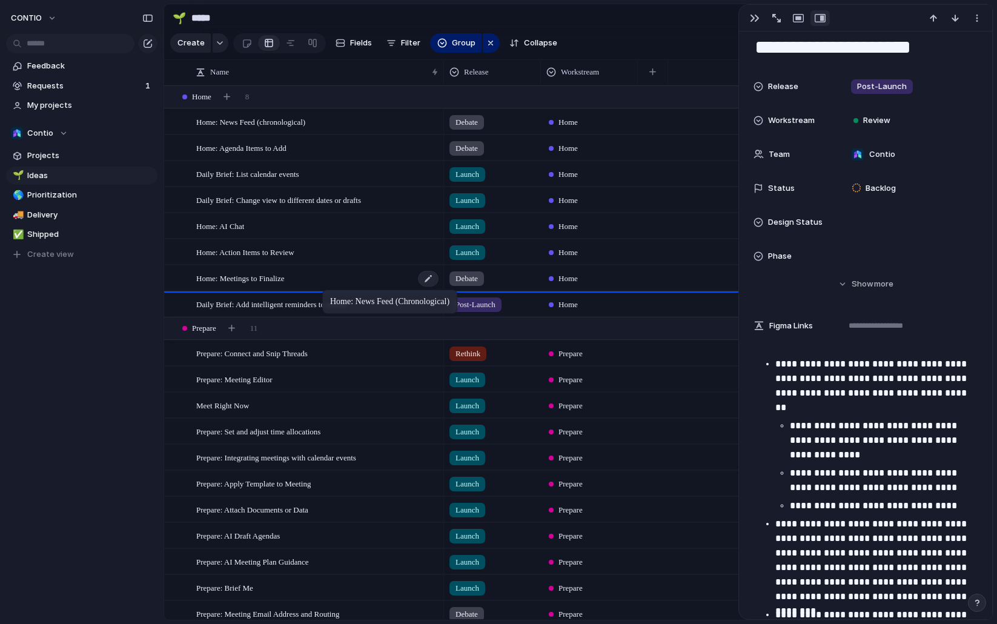
drag, startPoint x: 308, startPoint y: 123, endPoint x: 325, endPoint y: 287, distance: 164.5
drag, startPoint x: 276, startPoint y: 125, endPoint x: 316, endPoint y: 290, distance: 170.1
